Goal: Information Seeking & Learning: Learn about a topic

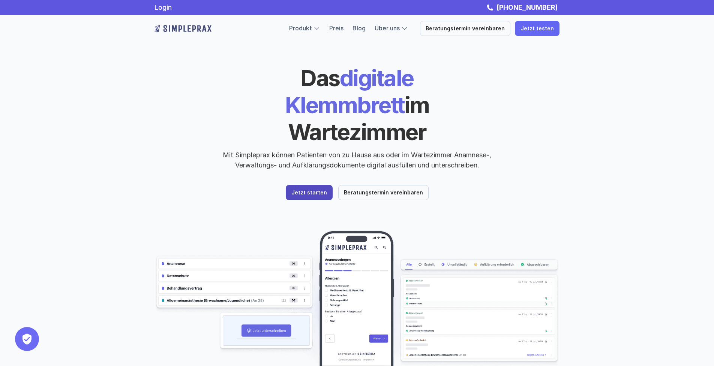
click at [311, 190] on p "Jetzt starten" at bounding box center [309, 193] width 36 height 6
click at [264, 304] on img at bounding box center [356, 310] width 405 height 161
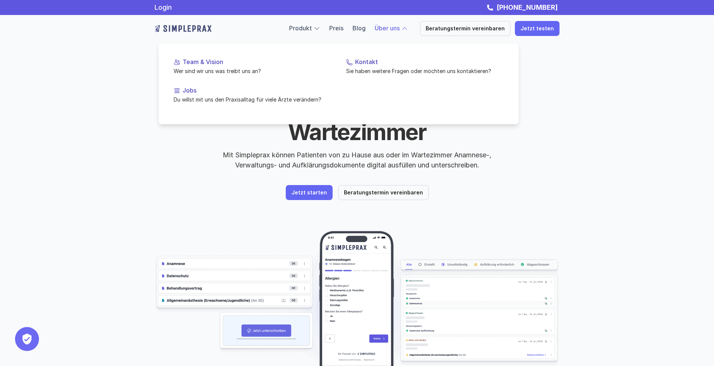
click at [400, 29] on link "Über uns" at bounding box center [386, 27] width 25 height 7
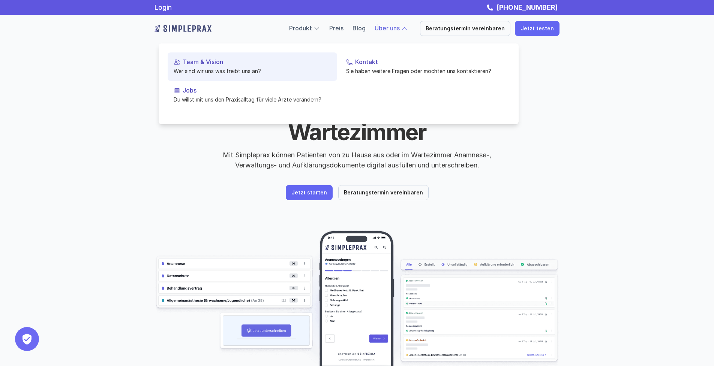
click at [193, 62] on p "Team & Vision" at bounding box center [257, 61] width 148 height 7
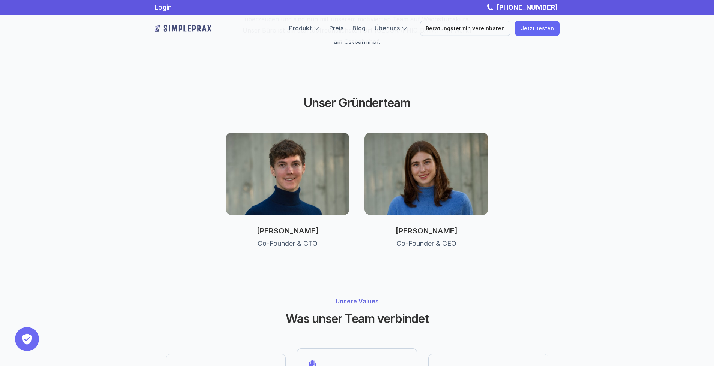
scroll to position [317, 0]
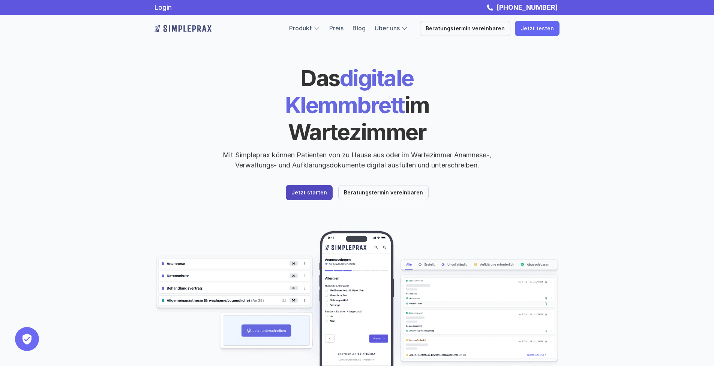
click at [305, 190] on p "Jetzt starten" at bounding box center [309, 193] width 36 height 6
click at [340, 26] on link "Preis" at bounding box center [336, 27] width 14 height 7
